Goal: Contribute content: Contribute content

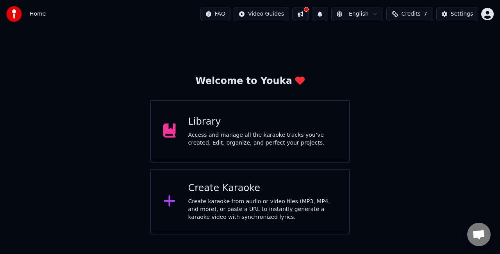
click at [254, 152] on div "Library Access and manage all the karaoke tracks you’ve created. Edit, organize…" at bounding box center [250, 131] width 200 height 63
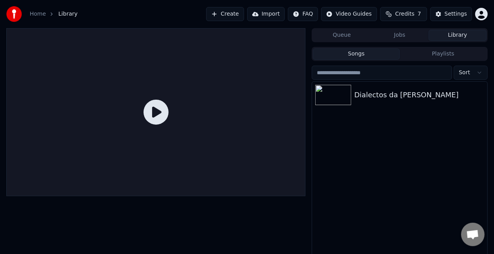
click at [156, 116] on icon at bounding box center [155, 112] width 25 height 25
click at [349, 95] on img at bounding box center [333, 95] width 36 height 20
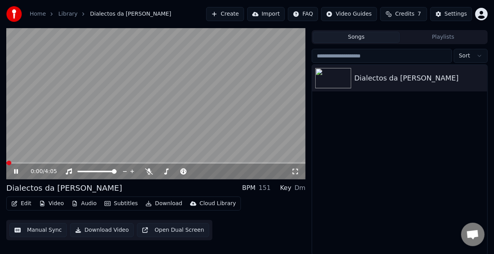
scroll to position [17, 0]
click at [14, 170] on icon at bounding box center [16, 171] width 4 height 5
click at [22, 203] on button "Edit" at bounding box center [21, 203] width 26 height 11
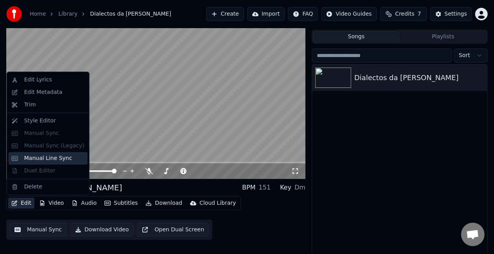
click at [48, 160] on div "Manual Line Sync" at bounding box center [48, 158] width 48 height 8
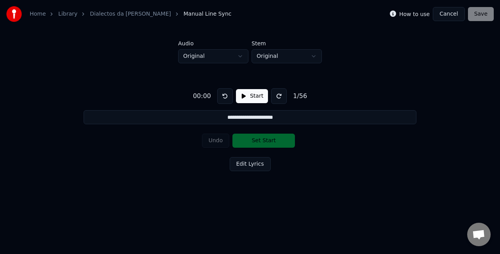
click at [246, 97] on button "Start" at bounding box center [252, 96] width 32 height 14
click at [266, 143] on button "Set Start" at bounding box center [264, 141] width 63 height 14
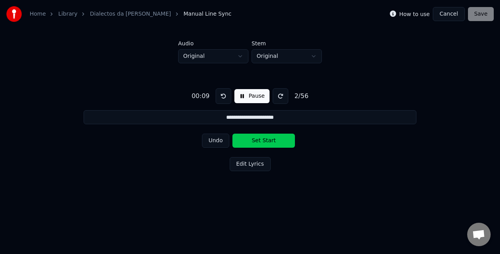
click at [217, 136] on button "Undo" at bounding box center [216, 141] width 28 height 14
drag, startPoint x: 249, startPoint y: 136, endPoint x: 311, endPoint y: 165, distance: 67.9
click at [311, 165] on div "**********" at bounding box center [250, 128] width 475 height 130
click at [253, 142] on button "Set Start" at bounding box center [264, 141] width 63 height 14
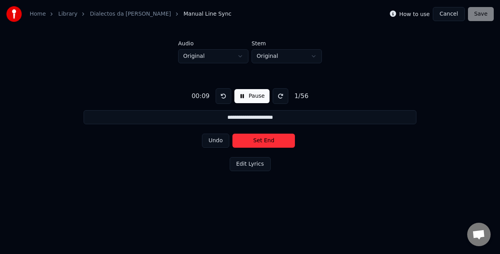
click at [253, 142] on button "Set End" at bounding box center [264, 141] width 63 height 14
click at [253, 142] on button "Set Start" at bounding box center [264, 141] width 63 height 14
click at [253, 142] on button "Set End" at bounding box center [264, 141] width 63 height 14
click at [253, 142] on button "Set Start" at bounding box center [264, 141] width 63 height 14
click at [253, 142] on button "Set End" at bounding box center [264, 141] width 63 height 14
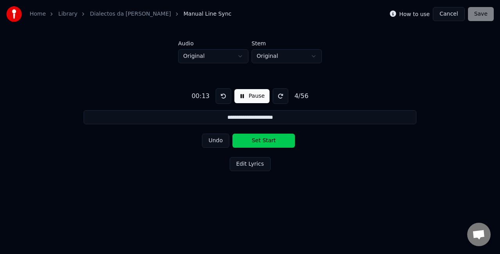
click at [253, 142] on button "Set Start" at bounding box center [264, 141] width 63 height 14
click at [253, 142] on button "Set End" at bounding box center [264, 141] width 63 height 14
click at [253, 142] on button "Set Start" at bounding box center [264, 141] width 63 height 14
click at [253, 142] on button "Set End" at bounding box center [264, 141] width 63 height 14
click at [253, 142] on button "Set Start" at bounding box center [264, 141] width 63 height 14
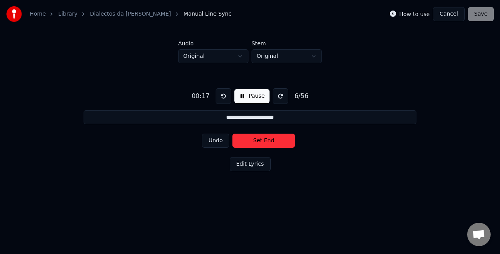
click at [253, 142] on button "Set End" at bounding box center [264, 141] width 63 height 14
click at [253, 142] on button "Set Start" at bounding box center [264, 141] width 63 height 14
click at [253, 142] on button "Set End" at bounding box center [264, 141] width 63 height 14
click at [253, 142] on button "Set Start" at bounding box center [264, 141] width 63 height 14
click at [253, 142] on button "Set End" at bounding box center [264, 141] width 63 height 14
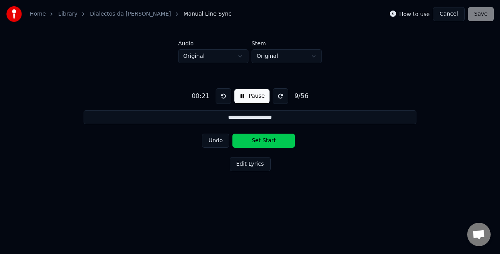
click at [253, 142] on button "Set Start" at bounding box center [264, 141] width 63 height 14
click at [253, 142] on button "Set End" at bounding box center [264, 141] width 63 height 14
click at [253, 142] on button "Set Start" at bounding box center [264, 141] width 63 height 14
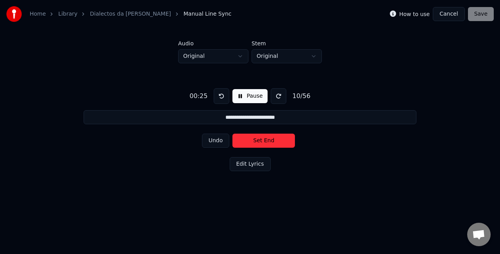
click at [221, 142] on button "Undo" at bounding box center [216, 141] width 28 height 14
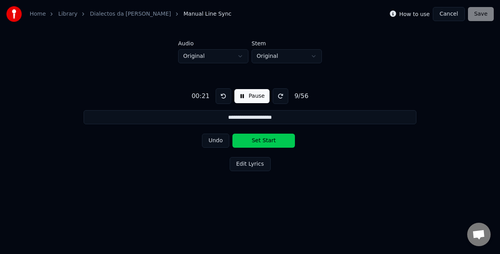
click at [221, 142] on button "Undo" at bounding box center [216, 141] width 28 height 14
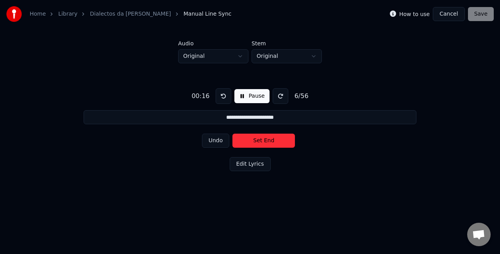
click at [221, 142] on button "Undo" at bounding box center [216, 141] width 28 height 14
click at [238, 156] on div "**********" at bounding box center [250, 128] width 475 height 130
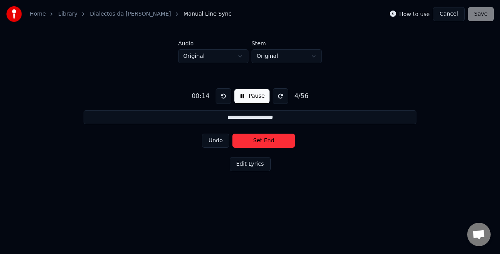
click at [240, 163] on button "Edit Lyrics" at bounding box center [250, 164] width 41 height 14
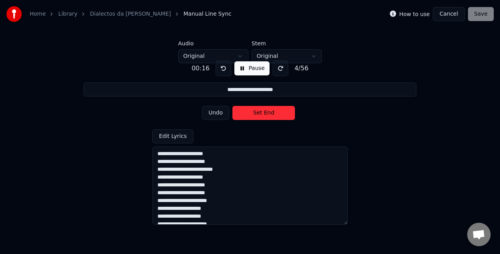
click at [158, 161] on textarea at bounding box center [249, 186] width 195 height 78
type input "**********"
click at [156, 162] on textarea at bounding box center [249, 186] width 195 height 78
click at [218, 151] on textarea at bounding box center [249, 186] width 195 height 78
click at [161, 163] on textarea at bounding box center [249, 186] width 195 height 78
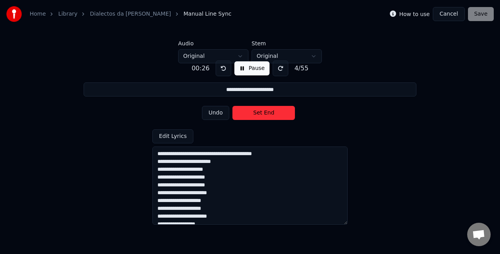
type textarea "**********"
click at [156, 170] on textarea at bounding box center [249, 186] width 195 height 78
type input "**********"
type textarea "**********"
click at [155, 180] on textarea at bounding box center [249, 186] width 195 height 78
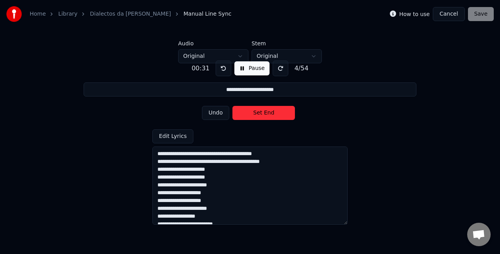
type input "**********"
type textarea "**********"
click at [156, 179] on textarea at bounding box center [249, 186] width 195 height 78
click at [156, 191] on textarea at bounding box center [249, 186] width 195 height 78
click at [158, 185] on textarea at bounding box center [249, 186] width 195 height 78
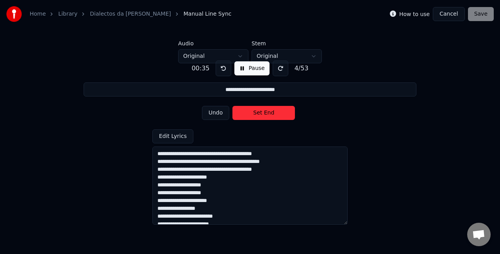
type input "**********"
click at [156, 193] on textarea at bounding box center [249, 186] width 195 height 78
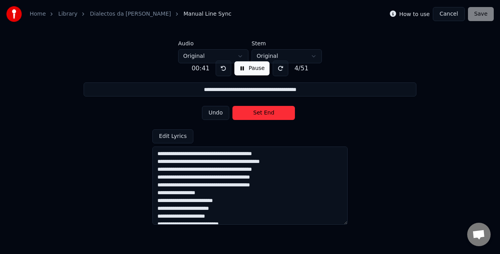
click at [158, 203] on textarea at bounding box center [249, 186] width 195 height 78
click at [157, 206] on textarea at bounding box center [249, 186] width 195 height 78
click at [158, 217] on textarea at bounding box center [249, 186] width 195 height 78
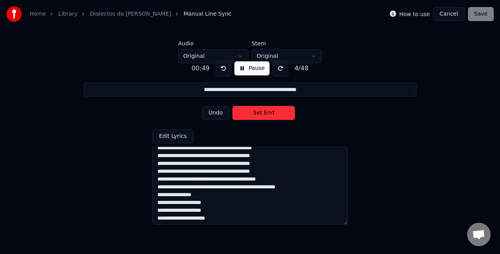
scroll to position [32, 0]
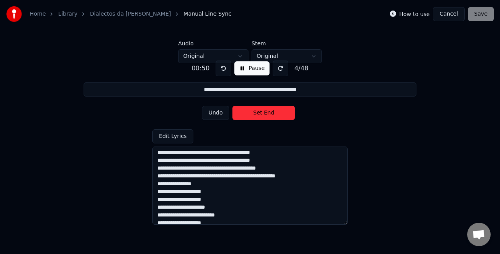
click at [160, 192] on textarea at bounding box center [249, 186] width 195 height 78
click at [157, 198] on textarea at bounding box center [249, 186] width 195 height 78
click at [157, 201] on textarea at bounding box center [249, 186] width 195 height 78
click at [157, 206] on textarea at bounding box center [249, 186] width 195 height 78
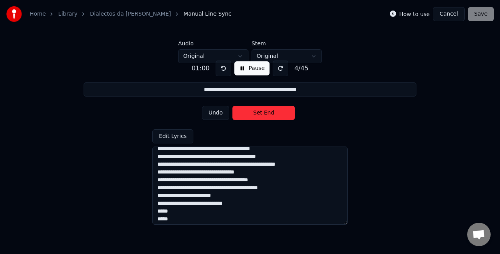
scroll to position [45, 0]
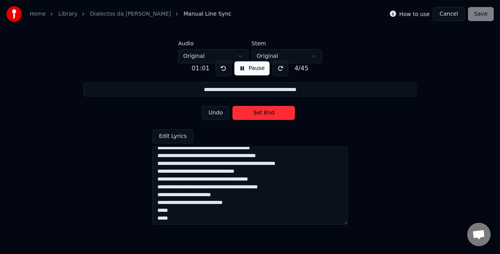
click at [156, 203] on textarea at bounding box center [249, 186] width 195 height 78
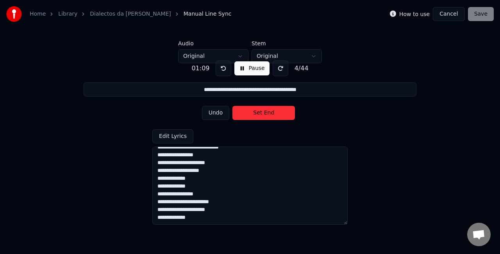
scroll to position [0, 0]
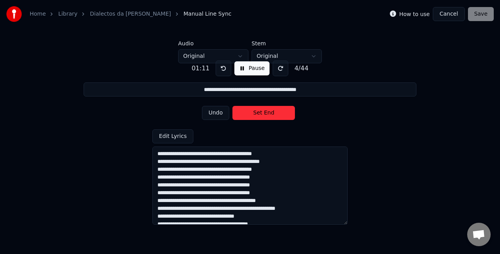
type textarea "**********"
click at [217, 115] on button "Undo" at bounding box center [216, 113] width 28 height 14
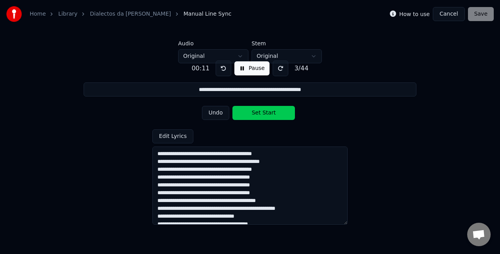
click at [217, 115] on button "Undo" at bounding box center [216, 113] width 28 height 14
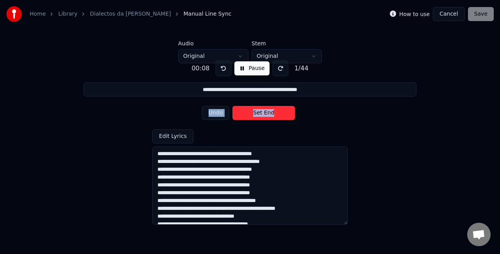
click at [217, 115] on div "Undo Set End" at bounding box center [250, 113] width 97 height 20
click at [217, 115] on div "Undo Set Start" at bounding box center [250, 113] width 97 height 20
click at [253, 115] on button "Set Start" at bounding box center [264, 113] width 63 height 14
click at [253, 115] on button "Set End" at bounding box center [264, 113] width 63 height 14
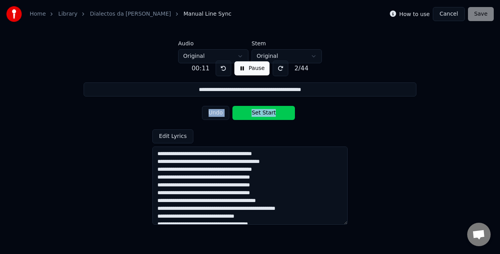
click at [253, 115] on button "Set Start" at bounding box center [264, 113] width 63 height 14
click at [253, 115] on button "Set End" at bounding box center [264, 113] width 63 height 14
click at [253, 115] on button "Set Start" at bounding box center [264, 113] width 63 height 14
click at [253, 115] on button "Set End" at bounding box center [264, 113] width 63 height 14
click at [253, 115] on button "Set Start" at bounding box center [264, 113] width 63 height 14
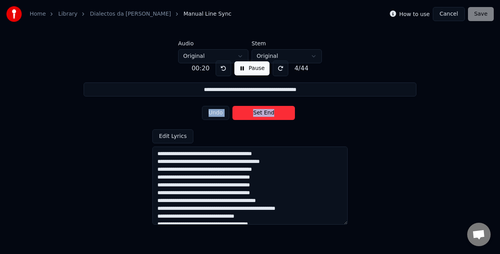
click at [253, 115] on button "Set End" at bounding box center [264, 113] width 63 height 14
click at [253, 115] on button "Set Start" at bounding box center [264, 113] width 63 height 14
click at [253, 115] on button "Set End" at bounding box center [264, 113] width 63 height 14
click at [253, 115] on button "Set Start" at bounding box center [264, 113] width 63 height 14
click at [253, 115] on button "Set End" at bounding box center [264, 113] width 63 height 14
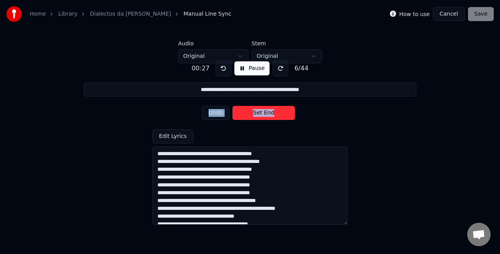
click at [253, 115] on button "Set End" at bounding box center [264, 113] width 63 height 14
click at [253, 115] on button "Set Start" at bounding box center [264, 113] width 63 height 14
click at [253, 115] on button "Set End" at bounding box center [264, 113] width 63 height 14
click at [253, 115] on button "Set Start" at bounding box center [264, 113] width 63 height 14
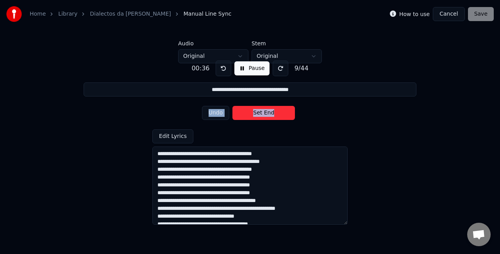
click at [253, 115] on button "Set End" at bounding box center [264, 113] width 63 height 14
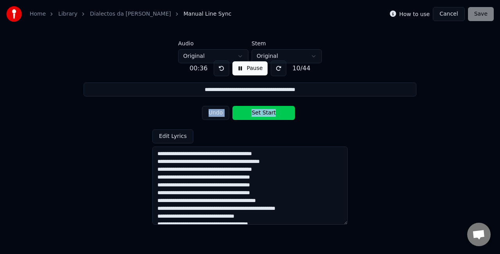
click at [253, 115] on button "Set Start" at bounding box center [264, 113] width 63 height 14
click at [253, 115] on button "Set End" at bounding box center [264, 113] width 63 height 14
click at [253, 115] on button "Set Start" at bounding box center [264, 113] width 63 height 14
click at [253, 115] on button "Set End" at bounding box center [264, 113] width 63 height 14
click at [253, 115] on button "Set Start" at bounding box center [264, 113] width 63 height 14
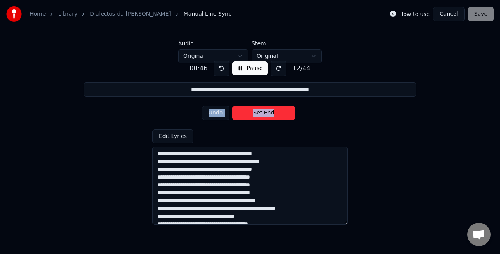
click at [253, 115] on button "Set End" at bounding box center [264, 113] width 63 height 14
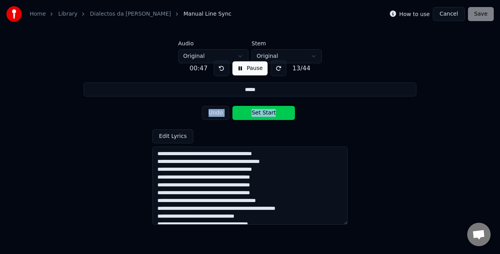
click at [253, 115] on button "Set Start" at bounding box center [264, 113] width 63 height 14
click at [253, 115] on button "Set End" at bounding box center [264, 113] width 63 height 14
click at [253, 115] on button "Set Start" at bounding box center [264, 113] width 63 height 14
click at [253, 115] on button "Set End" at bounding box center [264, 113] width 63 height 14
click at [253, 115] on button "Set Start" at bounding box center [264, 113] width 63 height 14
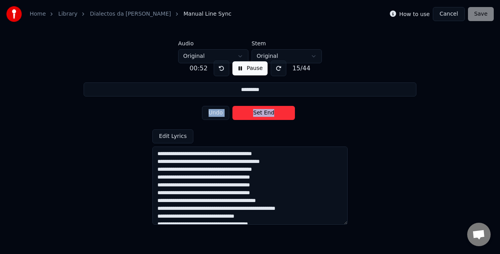
click at [253, 115] on button "Set End" at bounding box center [264, 113] width 63 height 14
click at [210, 114] on button "Undo" at bounding box center [216, 113] width 28 height 14
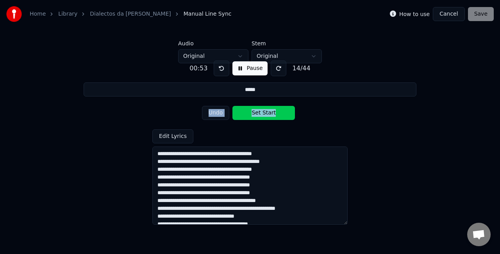
click at [224, 72] on button at bounding box center [222, 69] width 16 height 16
click at [224, 68] on button at bounding box center [222, 69] width 16 height 16
click at [255, 114] on button "Set Start" at bounding box center [264, 113] width 63 height 14
click at [255, 114] on button "Set End" at bounding box center [264, 113] width 63 height 14
click at [255, 114] on button "Set Start" at bounding box center [264, 113] width 63 height 14
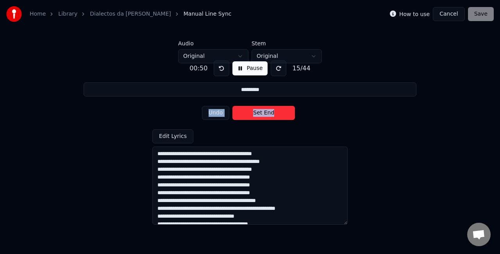
click at [255, 114] on button "Set End" at bounding box center [264, 113] width 63 height 14
click at [255, 114] on button "Set Start" at bounding box center [264, 113] width 63 height 14
click at [255, 114] on button "Set End" at bounding box center [264, 113] width 63 height 14
click at [255, 114] on button "Set Start" at bounding box center [264, 113] width 63 height 14
click at [255, 114] on button "Set End" at bounding box center [264, 113] width 63 height 14
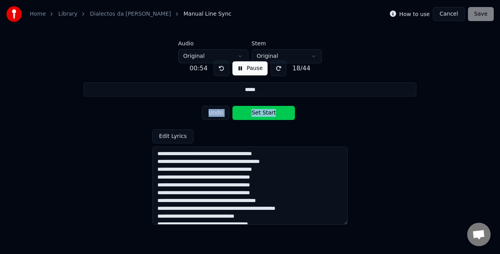
click at [255, 114] on button "Set Start" at bounding box center [264, 113] width 63 height 14
click at [255, 114] on button "Set End" at bounding box center [264, 113] width 63 height 14
click at [255, 114] on button "Set Start" at bounding box center [264, 113] width 63 height 14
click at [221, 111] on button "Undo" at bounding box center [216, 113] width 28 height 14
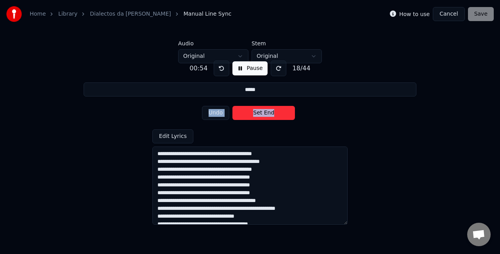
click at [221, 111] on button "Undo" at bounding box center [216, 113] width 28 height 14
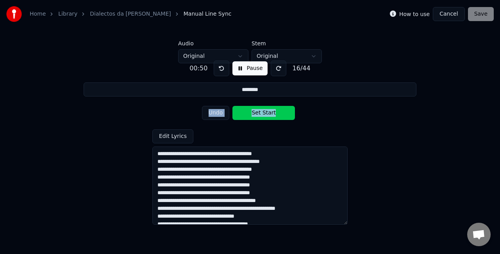
click at [221, 111] on button "Undo" at bounding box center [216, 113] width 28 height 14
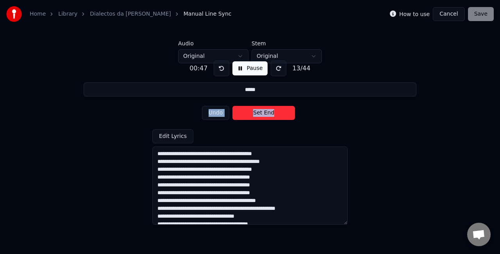
click at [221, 111] on button "Undo" at bounding box center [216, 113] width 28 height 14
click at [260, 111] on button "Set End" at bounding box center [264, 113] width 63 height 14
click at [260, 111] on button "Set Start" at bounding box center [264, 113] width 63 height 14
click at [260, 111] on button "Set End" at bounding box center [264, 113] width 63 height 14
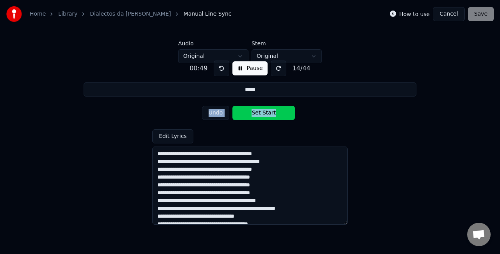
click at [260, 111] on button "Set Start" at bounding box center [264, 113] width 63 height 14
click at [260, 111] on button "Set End" at bounding box center [264, 113] width 63 height 14
click at [260, 111] on button "Set Start" at bounding box center [264, 113] width 63 height 14
click at [260, 111] on button "Set End" at bounding box center [264, 113] width 63 height 14
click at [260, 111] on button "Set Start" at bounding box center [264, 113] width 63 height 14
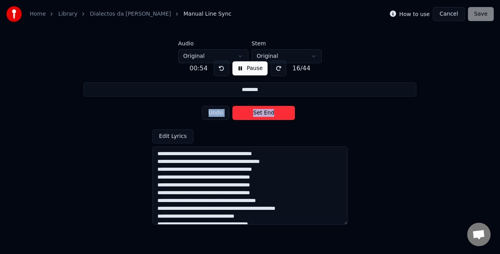
click at [260, 111] on button "Set End" at bounding box center [264, 113] width 63 height 14
click at [260, 111] on button "Set Start" at bounding box center [264, 113] width 63 height 14
click at [260, 111] on button "Set End" at bounding box center [264, 113] width 63 height 14
click at [260, 111] on button "Set Start" at bounding box center [264, 113] width 63 height 14
click at [260, 111] on button "Set End" at bounding box center [264, 113] width 63 height 14
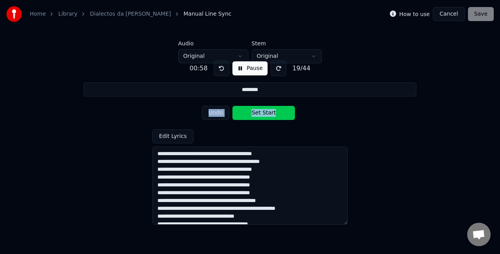
click at [260, 111] on button "Set Start" at bounding box center [264, 113] width 63 height 14
click at [260, 111] on button "Set End" at bounding box center [264, 113] width 63 height 14
click at [222, 111] on button "Undo" at bounding box center [216, 113] width 28 height 14
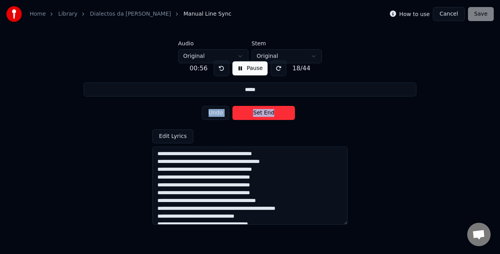
click at [222, 111] on button "Undo" at bounding box center [216, 113] width 28 height 14
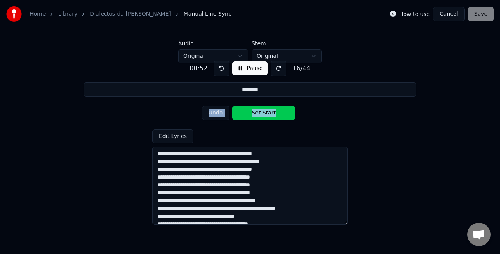
click at [222, 111] on button "Undo" at bounding box center [216, 113] width 28 height 14
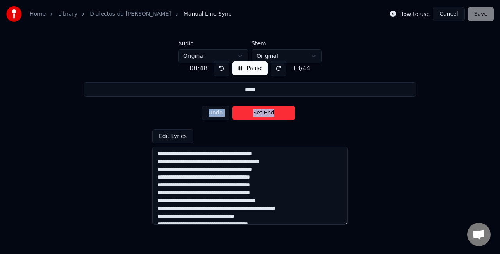
click at [222, 111] on button "Undo" at bounding box center [216, 113] width 28 height 14
click at [226, 69] on button at bounding box center [222, 69] width 16 height 16
click at [264, 111] on button "Set Start" at bounding box center [264, 113] width 63 height 14
click at [264, 111] on button "Set End" at bounding box center [264, 113] width 63 height 14
click at [264, 111] on button "Set Start" at bounding box center [264, 113] width 63 height 14
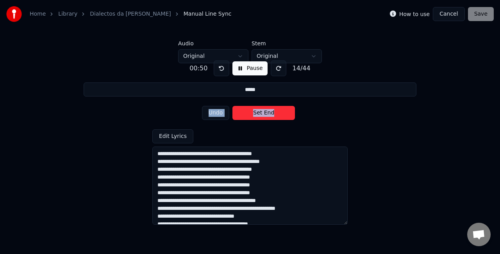
click at [264, 111] on button "Set End" at bounding box center [264, 113] width 63 height 14
click at [264, 111] on button "Set Start" at bounding box center [264, 113] width 63 height 14
click at [264, 111] on button "Set End" at bounding box center [264, 113] width 63 height 14
click at [264, 111] on button "Set Start" at bounding box center [264, 113] width 63 height 14
click at [264, 111] on button "Set End" at bounding box center [264, 113] width 63 height 14
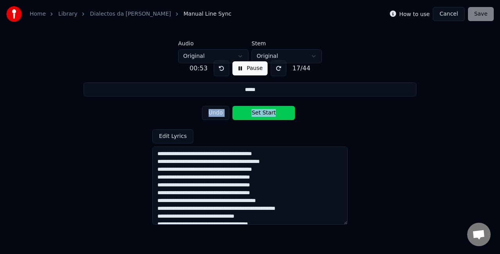
click at [264, 111] on button "Set Start" at bounding box center [264, 113] width 63 height 14
click at [264, 111] on button "Set End" at bounding box center [264, 113] width 63 height 14
click at [264, 111] on button "Set Start" at bounding box center [264, 113] width 63 height 14
click at [264, 111] on button "Set End" at bounding box center [264, 113] width 63 height 14
click at [264, 111] on button "Set Start" at bounding box center [264, 113] width 63 height 14
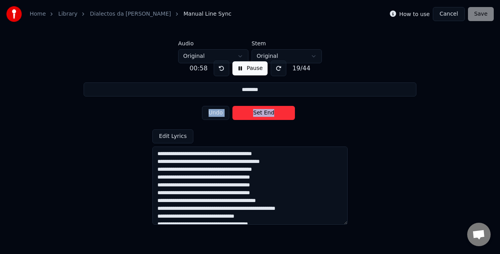
click at [264, 111] on button "Set End" at bounding box center [264, 113] width 63 height 14
click at [264, 111] on button "Set Start" at bounding box center [264, 113] width 63 height 14
click at [264, 111] on button "Set End" at bounding box center [264, 113] width 63 height 14
click at [264, 111] on button "Set Start" at bounding box center [264, 113] width 63 height 14
click at [221, 112] on button "Undo" at bounding box center [216, 113] width 28 height 14
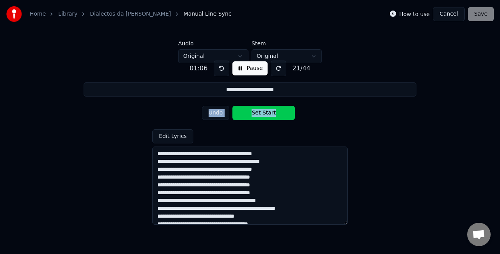
click at [254, 112] on button "Set Start" at bounding box center [264, 113] width 63 height 14
click at [254, 112] on button "Set End" at bounding box center [264, 113] width 63 height 14
click at [254, 112] on button "Set Start" at bounding box center [264, 113] width 63 height 14
click at [254, 112] on button "Set End" at bounding box center [264, 113] width 63 height 14
click at [254, 112] on button "Set Start" at bounding box center [264, 113] width 63 height 14
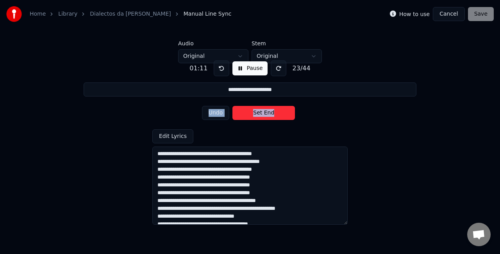
click at [254, 112] on button "Set End" at bounding box center [264, 113] width 63 height 14
click at [254, 112] on button "Set Start" at bounding box center [264, 113] width 63 height 14
click at [254, 112] on button "Set End" at bounding box center [264, 113] width 63 height 14
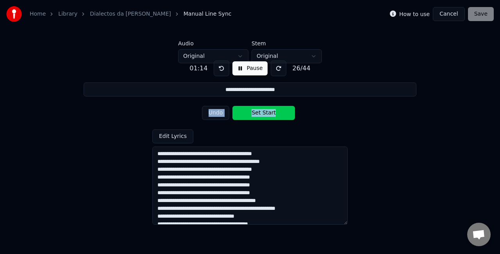
click at [254, 112] on button "Set Start" at bounding box center [264, 113] width 63 height 14
click at [254, 112] on button "Set End" at bounding box center [264, 113] width 63 height 14
click at [235, 70] on button "Pause" at bounding box center [250, 68] width 35 height 14
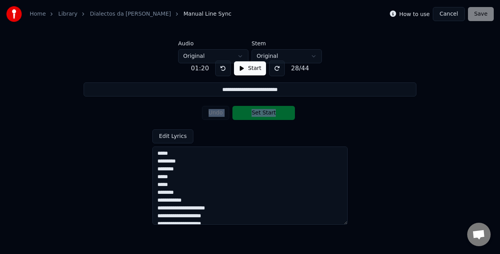
scroll to position [102, 0]
click at [156, 186] on textarea at bounding box center [249, 186] width 195 height 78
type input "**********"
type textarea "**********"
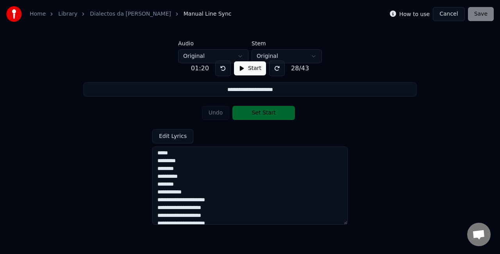
click at [156, 186] on textarea at bounding box center [249, 186] width 195 height 78
click at [158, 193] on textarea at bounding box center [249, 186] width 195 height 78
type input "**********"
type textarea "**********"
click at [158, 199] on textarea at bounding box center [249, 186] width 195 height 78
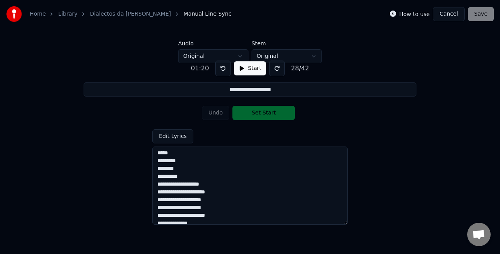
click at [158, 210] on textarea at bounding box center [249, 186] width 195 height 78
click at [158, 201] on textarea at bounding box center [249, 186] width 195 height 78
click at [158, 200] on textarea at bounding box center [249, 186] width 195 height 78
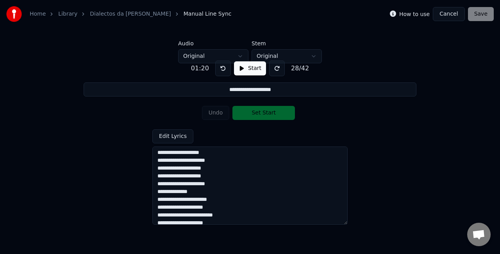
scroll to position [134, 0]
click at [157, 185] on textarea at bounding box center [249, 186] width 195 height 78
type input "**********"
type textarea "**********"
click at [158, 192] on textarea at bounding box center [249, 186] width 195 height 78
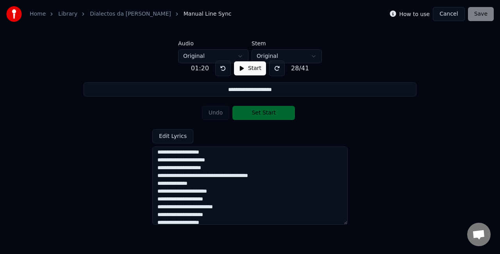
type input "**********"
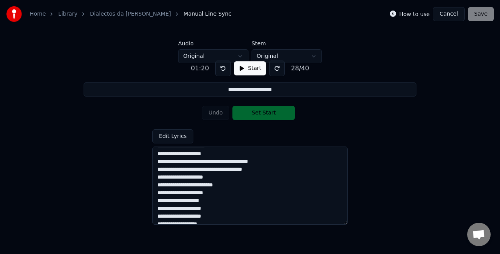
scroll to position [151, 0]
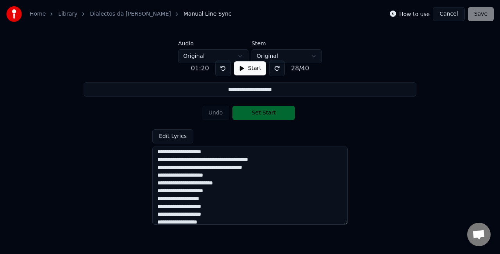
click at [158, 185] on textarea at bounding box center [249, 186] width 195 height 78
type textarea "**********"
type input "**********"
type textarea "**********"
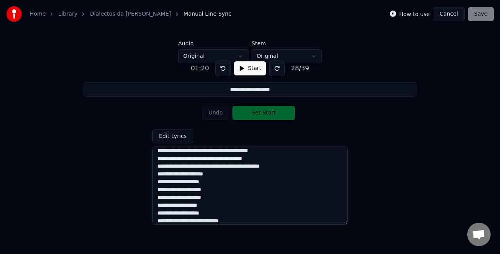
scroll to position [161, 0]
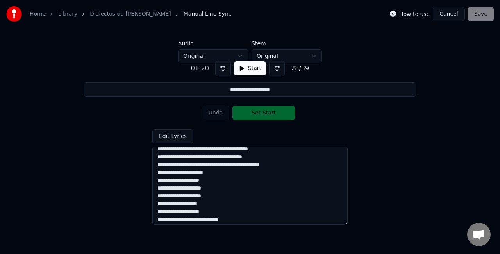
click at [155, 184] on textarea at bounding box center [249, 186] width 195 height 78
type input "**********"
type textarea "**********"
click at [157, 189] on textarea at bounding box center [249, 186] width 195 height 78
type input "**********"
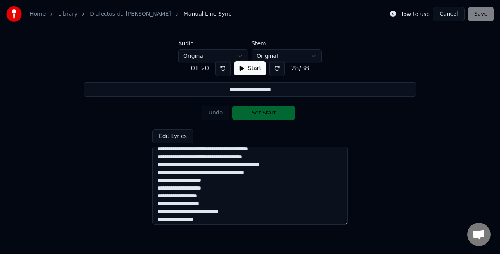
type textarea "**********"
click at [157, 195] on textarea at bounding box center [249, 186] width 195 height 78
type input "**********"
type textarea "**********"
click at [157, 205] on textarea at bounding box center [249, 186] width 195 height 78
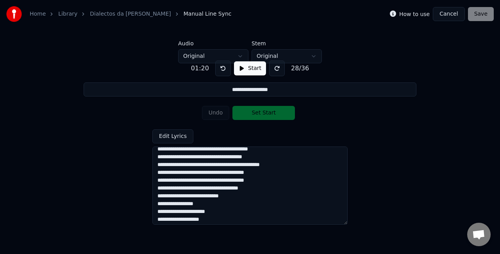
type input "**********"
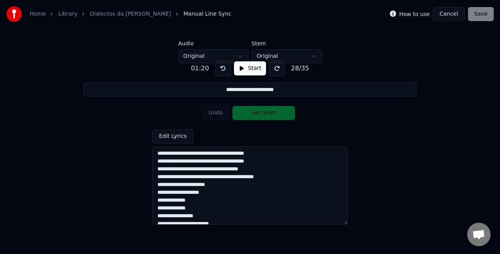
scroll to position [181, 0]
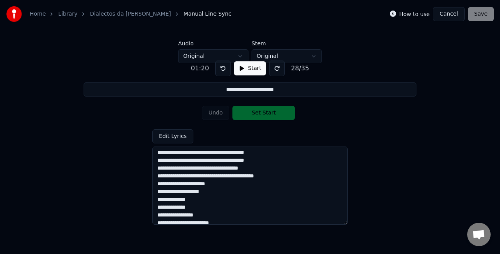
click at [158, 206] on textarea at bounding box center [249, 186] width 195 height 78
type textarea "**********"
click at [179, 184] on textarea at bounding box center [249, 186] width 195 height 78
type input "**********"
type textarea "**********"
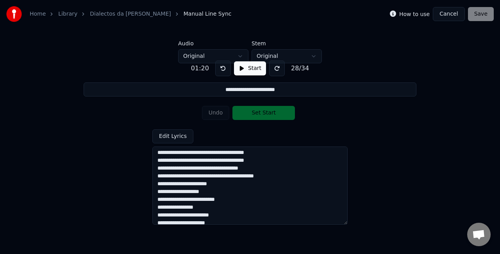
click at [184, 184] on textarea at bounding box center [249, 186] width 195 height 78
type input "**********"
type textarea "**********"
type input "**********"
click at [163, 192] on textarea at bounding box center [249, 186] width 195 height 78
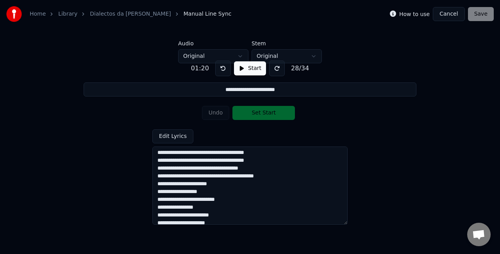
type textarea "**********"
type input "**********"
type textarea "**********"
type input "**********"
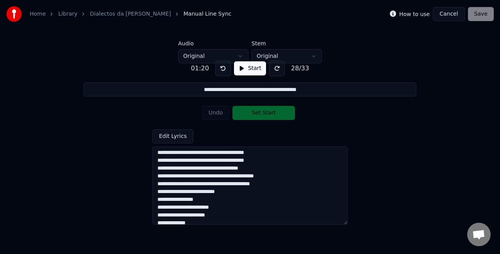
click at [224, 192] on textarea at bounding box center [249, 186] width 195 height 78
click at [158, 208] on textarea at bounding box center [249, 186] width 195 height 78
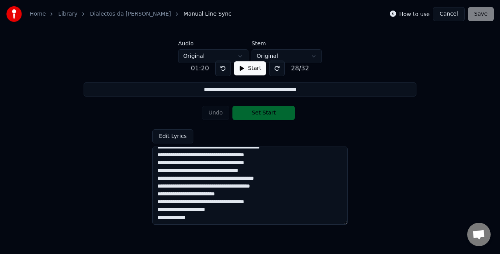
scroll to position [178, 0]
click at [158, 216] on textarea at bounding box center [249, 186] width 195 height 78
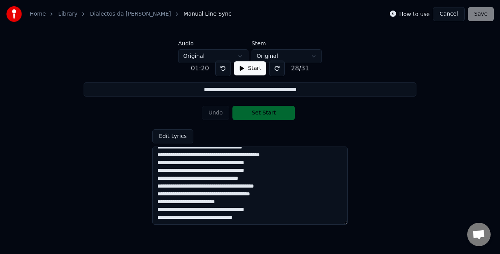
scroll to position [170, 0]
type textarea "**********"
click at [243, 68] on button "Start" at bounding box center [250, 68] width 32 height 14
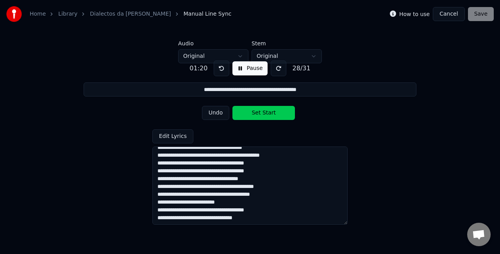
click at [219, 112] on button "Undo" at bounding box center [216, 113] width 28 height 14
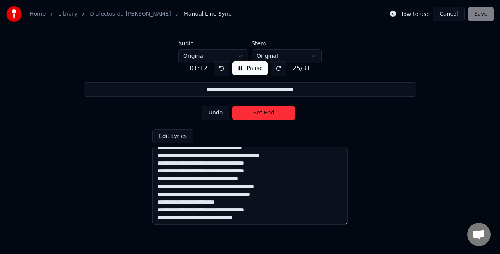
click at [219, 112] on button "Undo" at bounding box center [216, 113] width 28 height 14
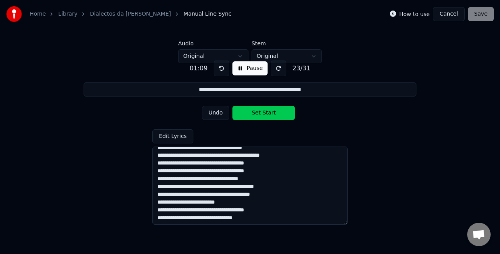
click at [219, 112] on button "Undo" at bounding box center [216, 113] width 28 height 14
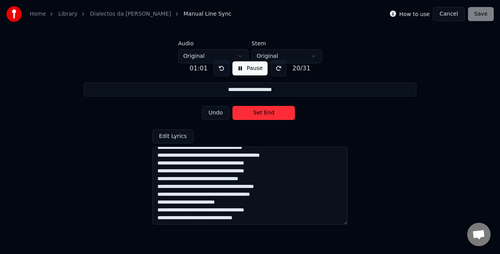
click at [219, 112] on button "Undo" at bounding box center [216, 113] width 28 height 14
click at [217, 113] on button "Undo" at bounding box center [216, 113] width 28 height 14
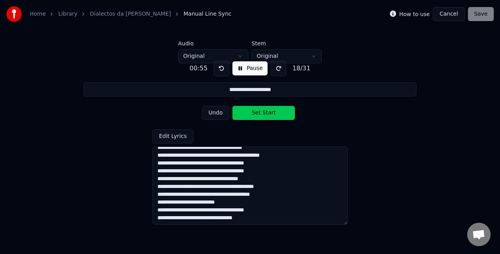
click at [217, 113] on button "Undo" at bounding box center [216, 113] width 28 height 14
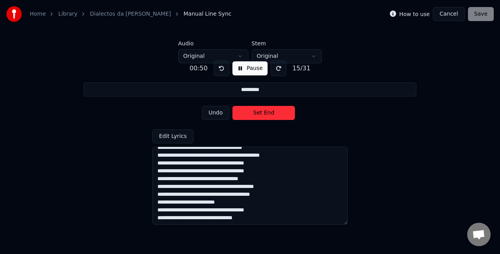
click at [217, 113] on button "Undo" at bounding box center [216, 113] width 28 height 14
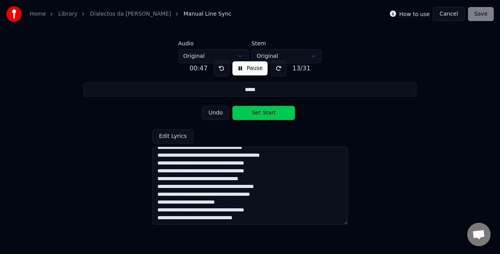
click at [217, 113] on button "Undo" at bounding box center [216, 113] width 28 height 14
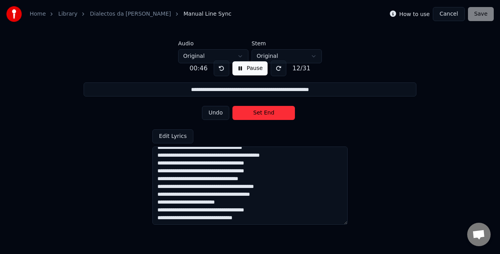
click at [260, 111] on button "Set End" at bounding box center [264, 113] width 63 height 14
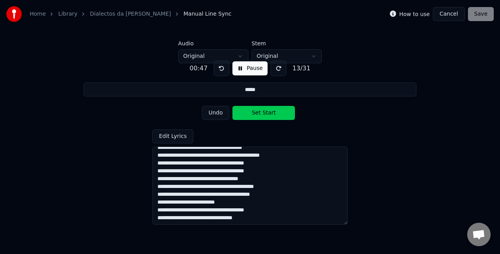
click at [260, 111] on button "Set Start" at bounding box center [264, 113] width 63 height 14
click at [260, 111] on button "Set End" at bounding box center [264, 113] width 63 height 14
click at [260, 111] on button "Set Start" at bounding box center [264, 113] width 63 height 14
click at [260, 111] on button "Set End" at bounding box center [264, 113] width 63 height 14
click at [260, 111] on button "Set Start" at bounding box center [264, 113] width 63 height 14
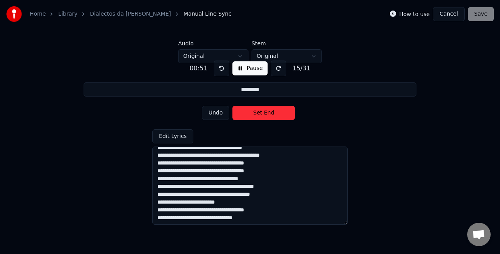
click at [260, 111] on button "Set End" at bounding box center [264, 113] width 63 height 14
click at [260, 111] on button "Set Start" at bounding box center [264, 113] width 63 height 14
click at [260, 111] on button "Set End" at bounding box center [264, 113] width 63 height 14
click at [260, 111] on button "Set Start" at bounding box center [264, 113] width 63 height 14
click at [260, 111] on button "Set End" at bounding box center [264, 113] width 63 height 14
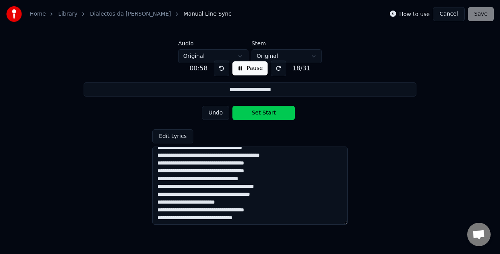
click at [222, 112] on button "Undo" at bounding box center [216, 113] width 28 height 14
click at [253, 112] on button "Set End" at bounding box center [264, 113] width 63 height 14
click at [253, 112] on button "Set Start" at bounding box center [264, 113] width 63 height 14
click at [253, 112] on button "Set End" at bounding box center [264, 113] width 63 height 14
click at [253, 112] on button "Set Start" at bounding box center [264, 113] width 63 height 14
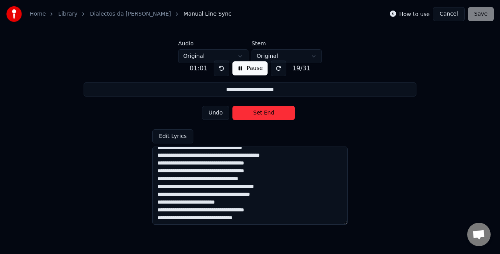
click at [253, 112] on button "Set End" at bounding box center [264, 113] width 63 height 14
click at [226, 112] on button "Undo" at bounding box center [216, 113] width 28 height 14
click at [224, 112] on button "Undo" at bounding box center [216, 113] width 28 height 14
click at [224, 115] on button "Undo" at bounding box center [216, 113] width 28 height 14
click at [253, 110] on button "Set End" at bounding box center [264, 113] width 63 height 14
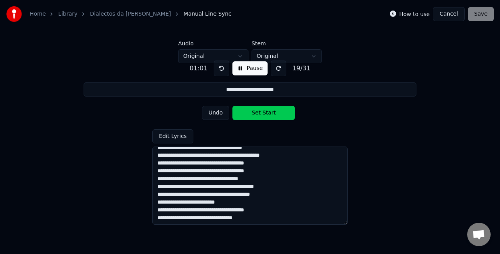
click at [271, 70] on button at bounding box center [279, 69] width 16 height 16
click at [219, 67] on button at bounding box center [222, 69] width 16 height 16
click at [259, 113] on button "Set Start" at bounding box center [264, 113] width 63 height 14
click at [259, 113] on button "Set End" at bounding box center [264, 113] width 63 height 14
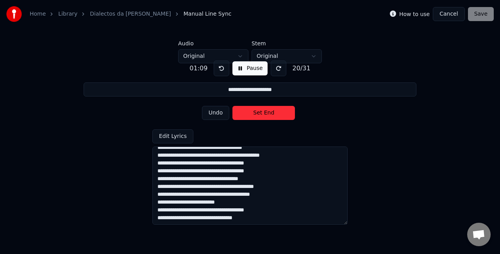
click at [259, 113] on button "Set End" at bounding box center [264, 113] width 63 height 14
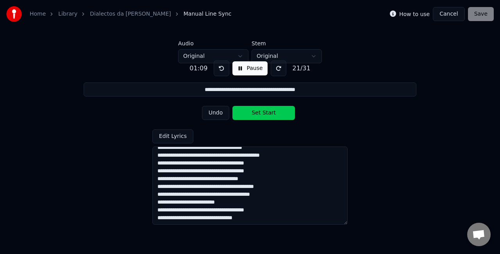
click at [259, 113] on button "Set Start" at bounding box center [264, 113] width 63 height 14
click at [259, 113] on button "Set End" at bounding box center [264, 113] width 63 height 14
click at [259, 113] on button "Set Start" at bounding box center [264, 113] width 63 height 14
click at [259, 113] on button "Set End" at bounding box center [264, 113] width 63 height 14
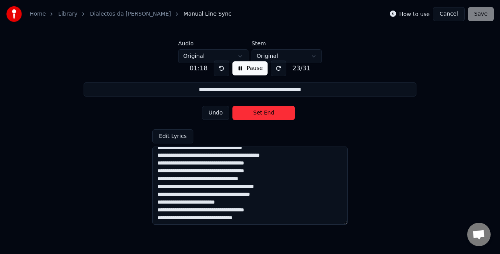
click at [259, 113] on button "Set End" at bounding box center [264, 113] width 63 height 14
click at [259, 113] on button "Set Start" at bounding box center [264, 113] width 63 height 14
click at [259, 113] on button "Set End" at bounding box center [264, 113] width 63 height 14
click at [259, 113] on button "Set Start" at bounding box center [264, 113] width 63 height 14
click at [259, 113] on button "Set End" at bounding box center [264, 113] width 63 height 14
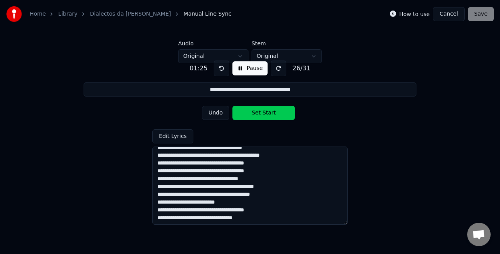
click at [259, 113] on button "Set Start" at bounding box center [264, 113] width 63 height 14
click at [259, 113] on button "Set End" at bounding box center [264, 113] width 63 height 14
click at [259, 113] on button "Set Start" at bounding box center [264, 113] width 63 height 14
click at [259, 113] on button "Set End" at bounding box center [264, 113] width 63 height 14
click at [259, 113] on button "Set Start" at bounding box center [264, 113] width 63 height 14
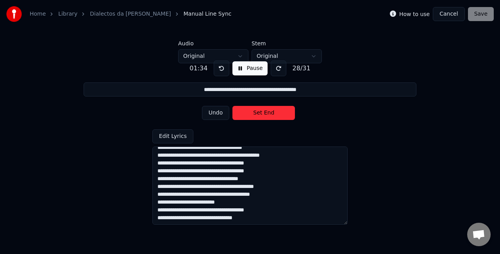
click at [259, 113] on button "Set End" at bounding box center [264, 113] width 63 height 14
click at [259, 113] on button "Set Start" at bounding box center [264, 113] width 63 height 14
click at [259, 113] on button "Set End" at bounding box center [264, 113] width 63 height 14
click at [259, 113] on button "Set Start" at bounding box center [264, 113] width 63 height 14
click at [259, 113] on button "Set End" at bounding box center [264, 113] width 63 height 14
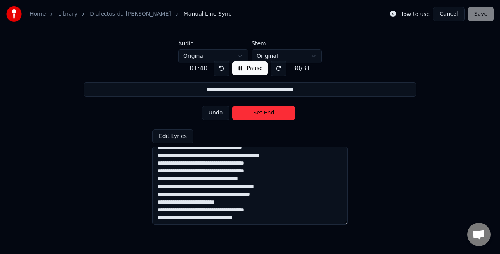
type input "**********"
click at [259, 113] on button "Set Start" at bounding box center [264, 113] width 63 height 14
click at [259, 113] on button "Set End" at bounding box center [264, 113] width 63 height 14
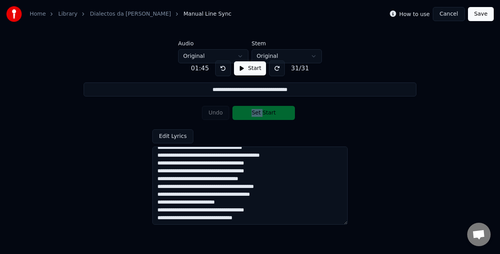
click at [259, 113] on div "Undo Set Start" at bounding box center [250, 113] width 97 height 20
click at [267, 112] on div "Undo Set Start" at bounding box center [250, 113] width 97 height 20
click at [481, 14] on button "Save" at bounding box center [481, 14] width 26 height 14
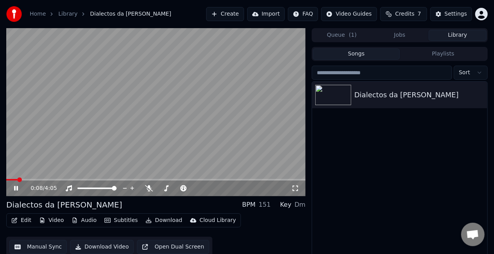
click at [117, 221] on button "Subtitles" at bounding box center [120, 220] width 39 height 11
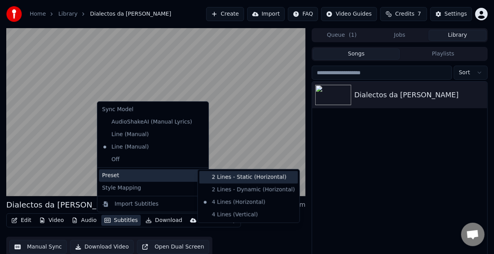
click at [231, 180] on div "2 Lines - Static (Horizontal)" at bounding box center [248, 177] width 99 height 13
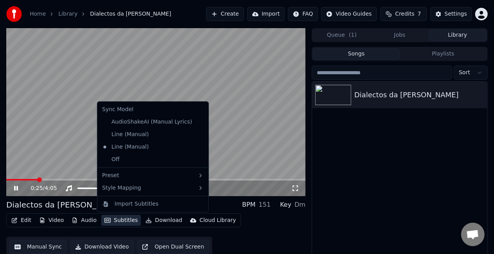
click at [108, 223] on button "Subtitles" at bounding box center [120, 220] width 39 height 11
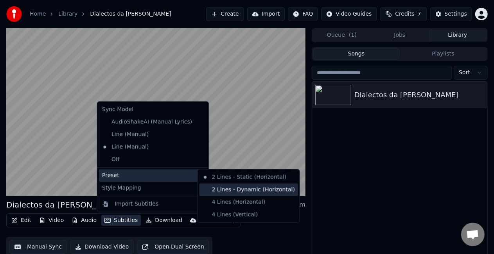
click at [233, 188] on div "2 Lines - Dynamic (Horizontal)" at bounding box center [248, 190] width 99 height 13
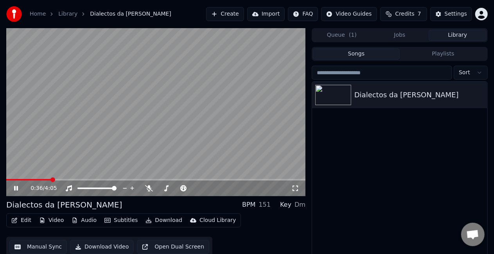
click at [25, 181] on div "0:36 / 4:05" at bounding box center [155, 189] width 299 height 16
click at [22, 179] on span at bounding box center [29, 180] width 46 height 2
click at [25, 179] on span at bounding box center [25, 180] width 5 height 5
click at [17, 179] on video at bounding box center [155, 112] width 299 height 168
click at [15, 180] on span at bounding box center [10, 180] width 9 height 2
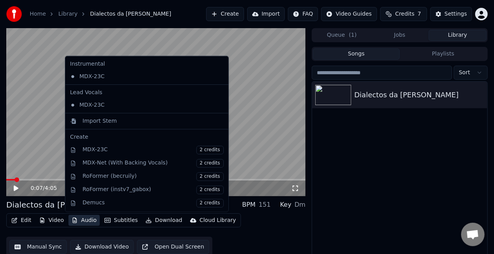
click at [88, 219] on button "Audio" at bounding box center [83, 220] width 31 height 11
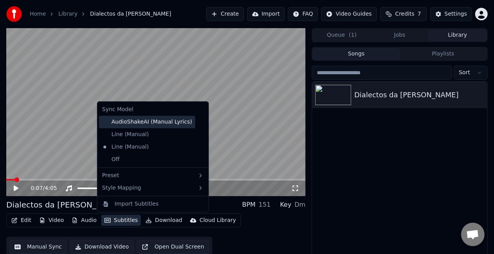
click at [139, 122] on div "AudioShakeAI (Manual Lyrics)" at bounding box center [147, 122] width 96 height 13
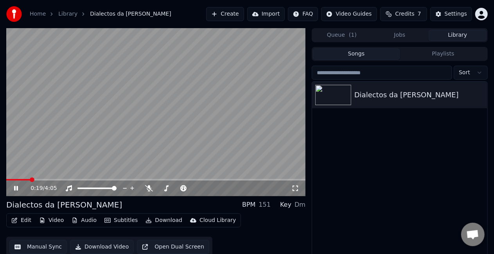
click at [136, 117] on video at bounding box center [155, 112] width 299 height 168
click at [58, 222] on button "Video" at bounding box center [51, 220] width 31 height 11
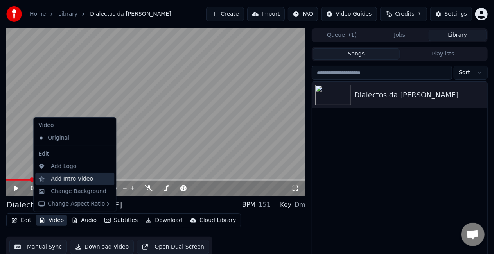
click at [75, 184] on div "Add Intro Video" at bounding box center [74, 179] width 79 height 13
